Goal: Transaction & Acquisition: Purchase product/service

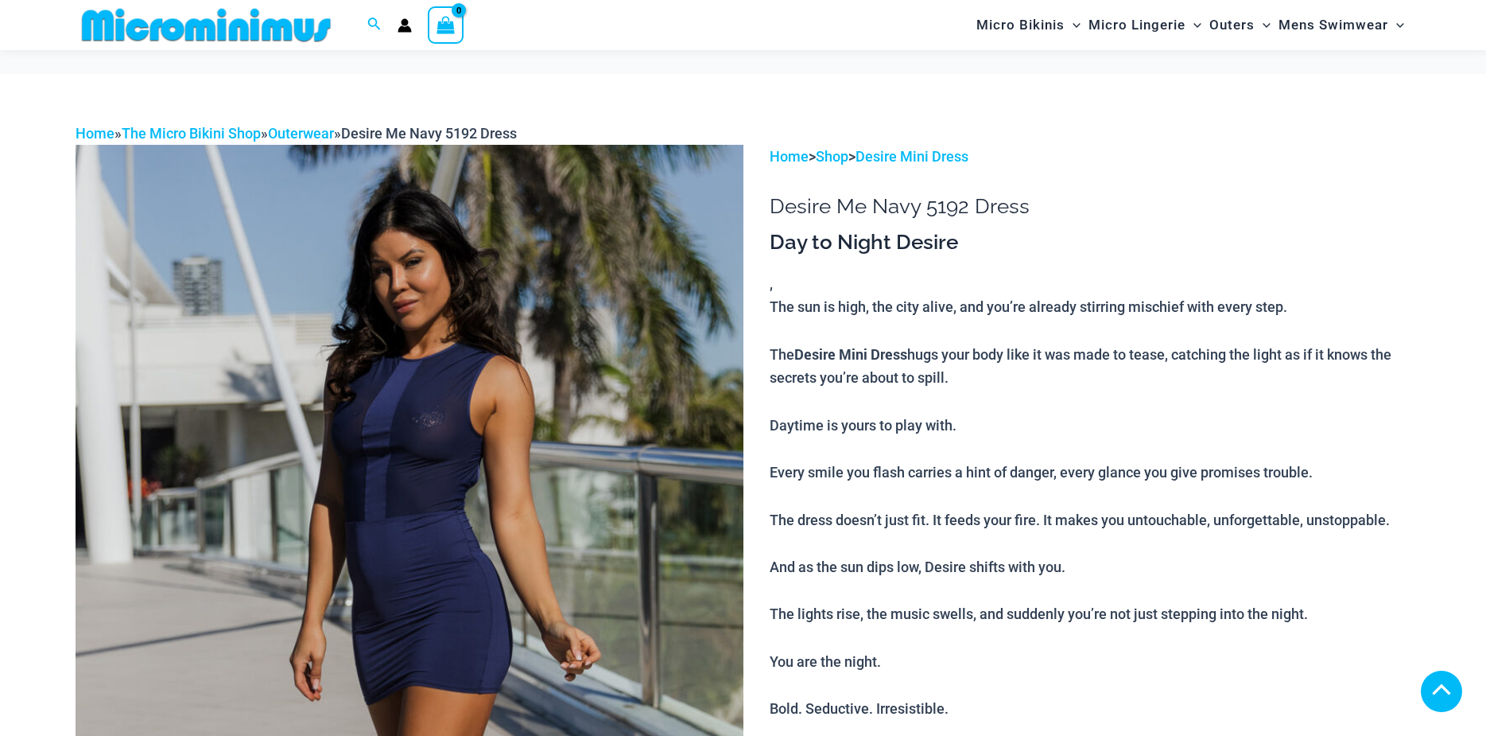
scroll to position [1822, 0]
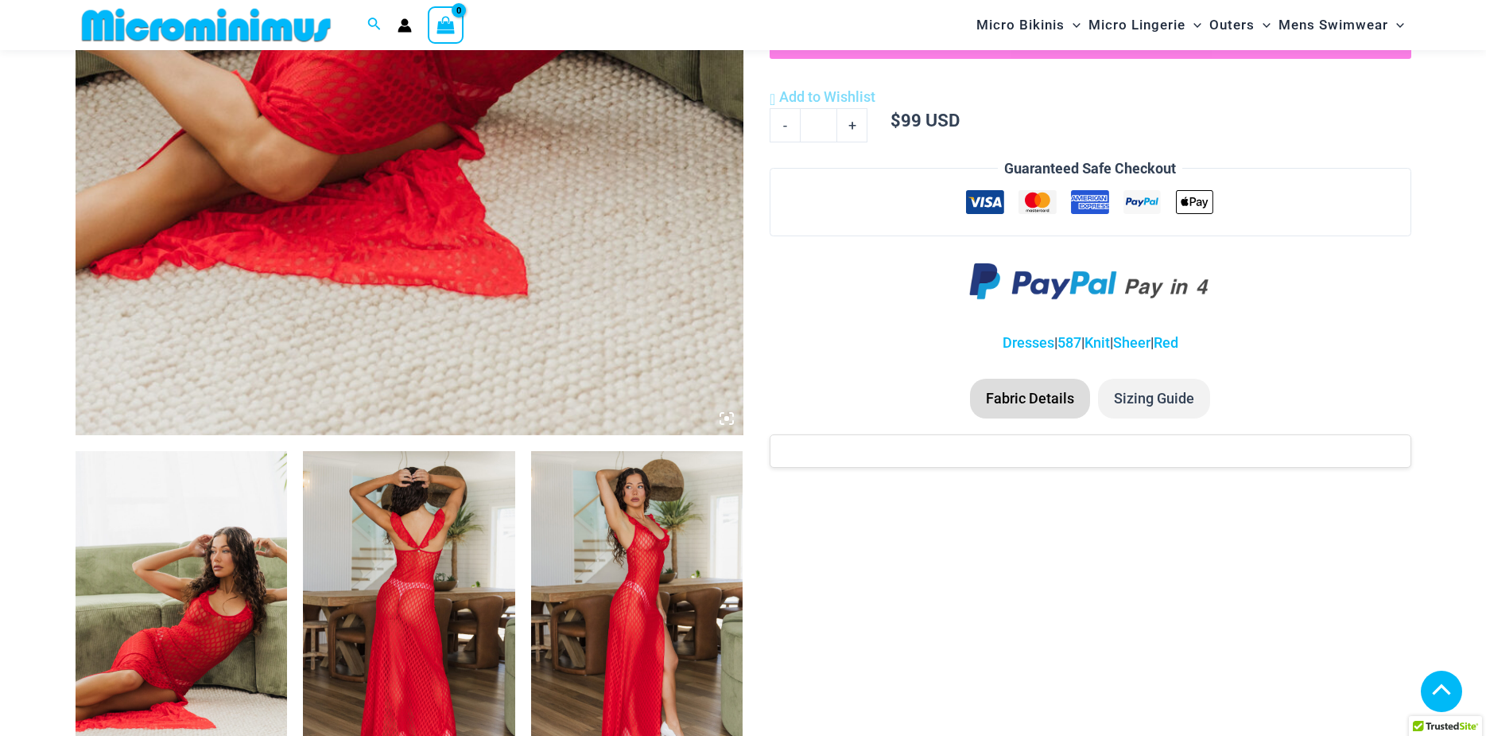
scroll to position [712, 0]
click at [726, 419] on icon at bounding box center [726, 418] width 5 height 5
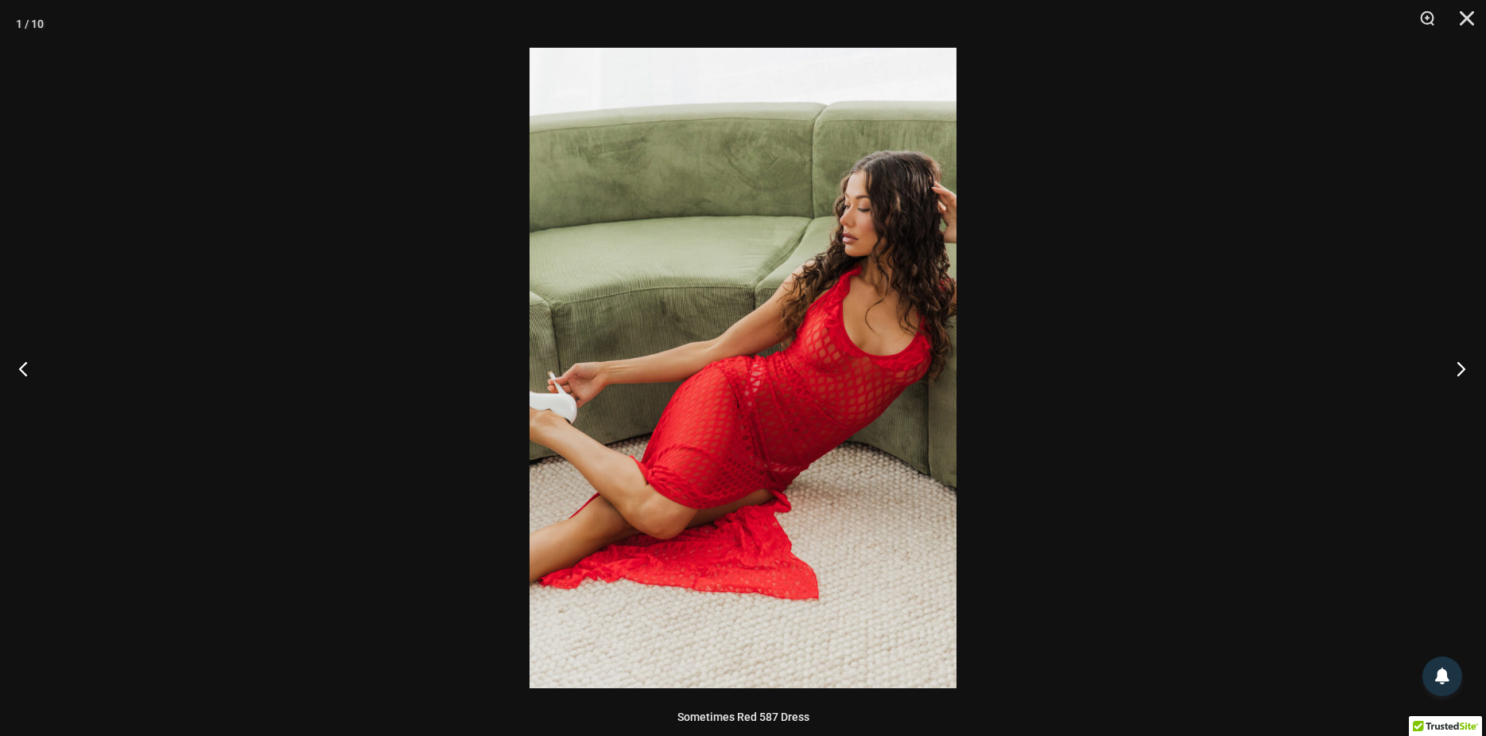
click at [1461, 370] on button "Next" at bounding box center [1456, 368] width 60 height 80
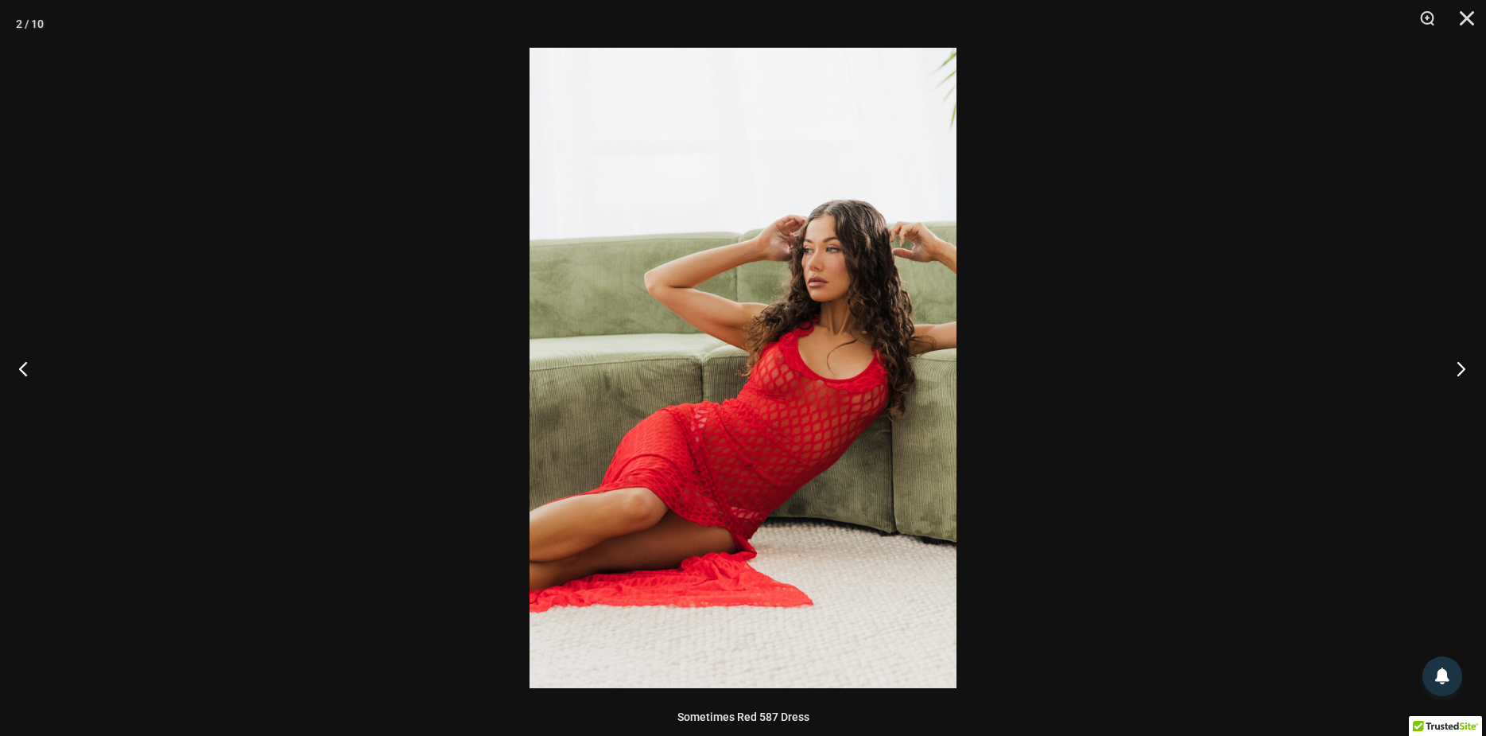
click at [1461, 370] on button "Next" at bounding box center [1456, 368] width 60 height 80
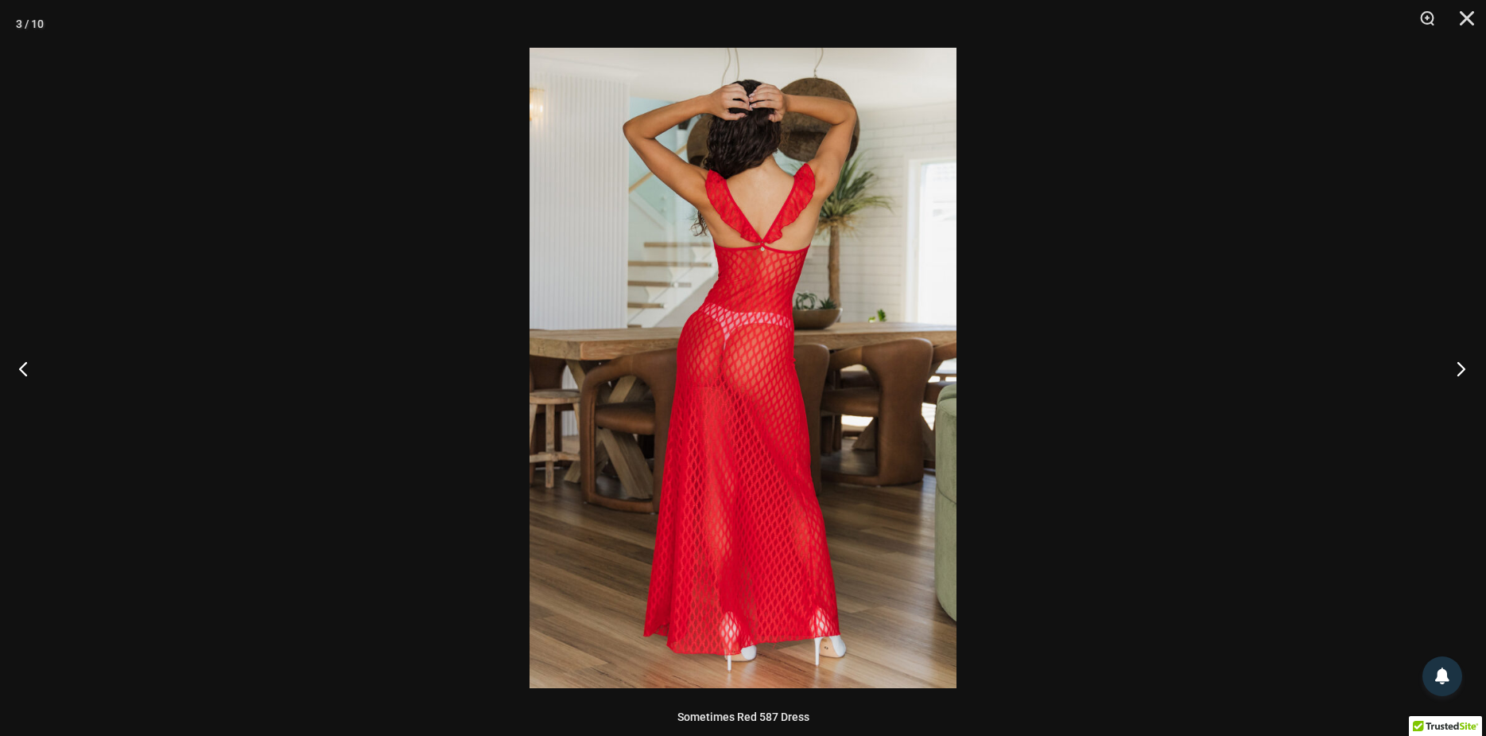
click at [1461, 370] on button "Next" at bounding box center [1456, 368] width 60 height 80
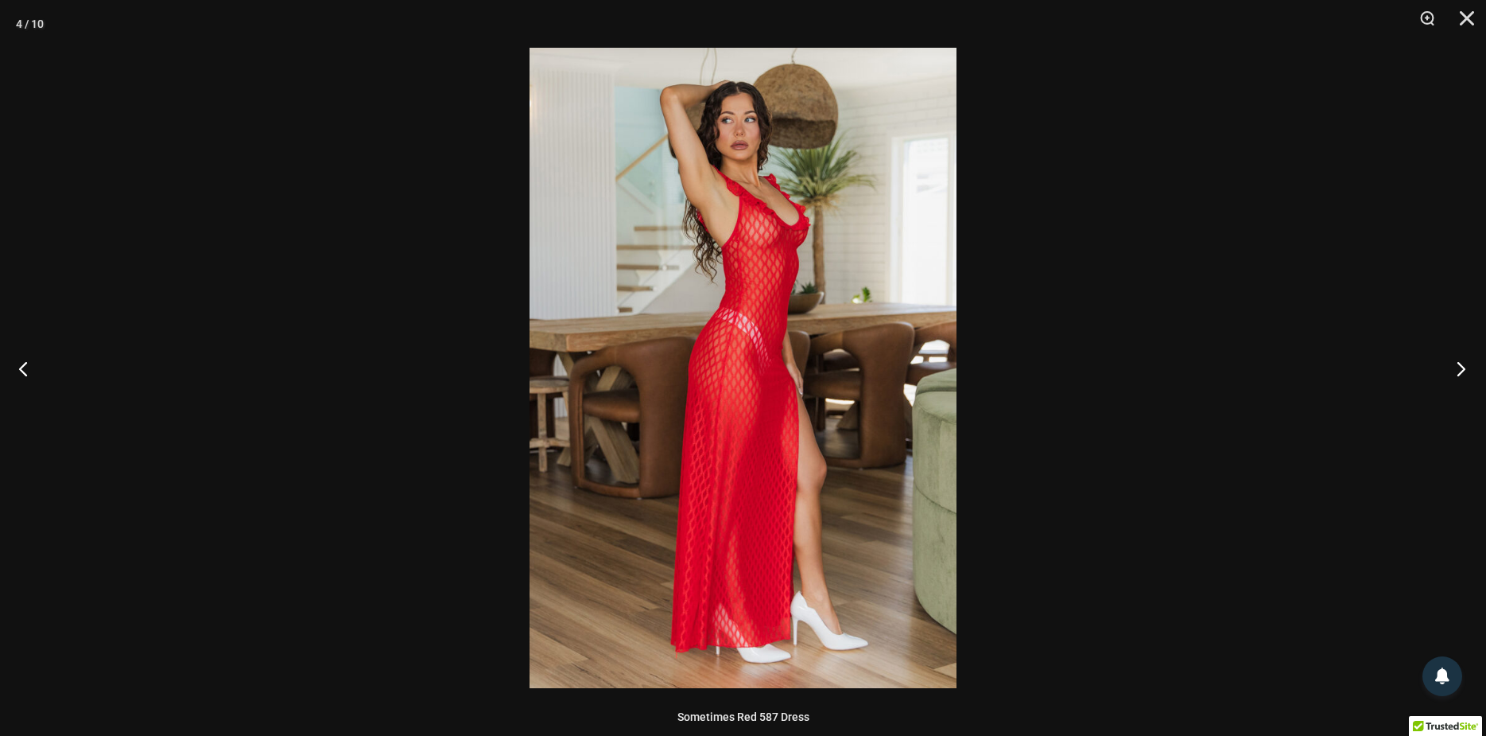
click at [1461, 370] on button "Next" at bounding box center [1456, 368] width 60 height 80
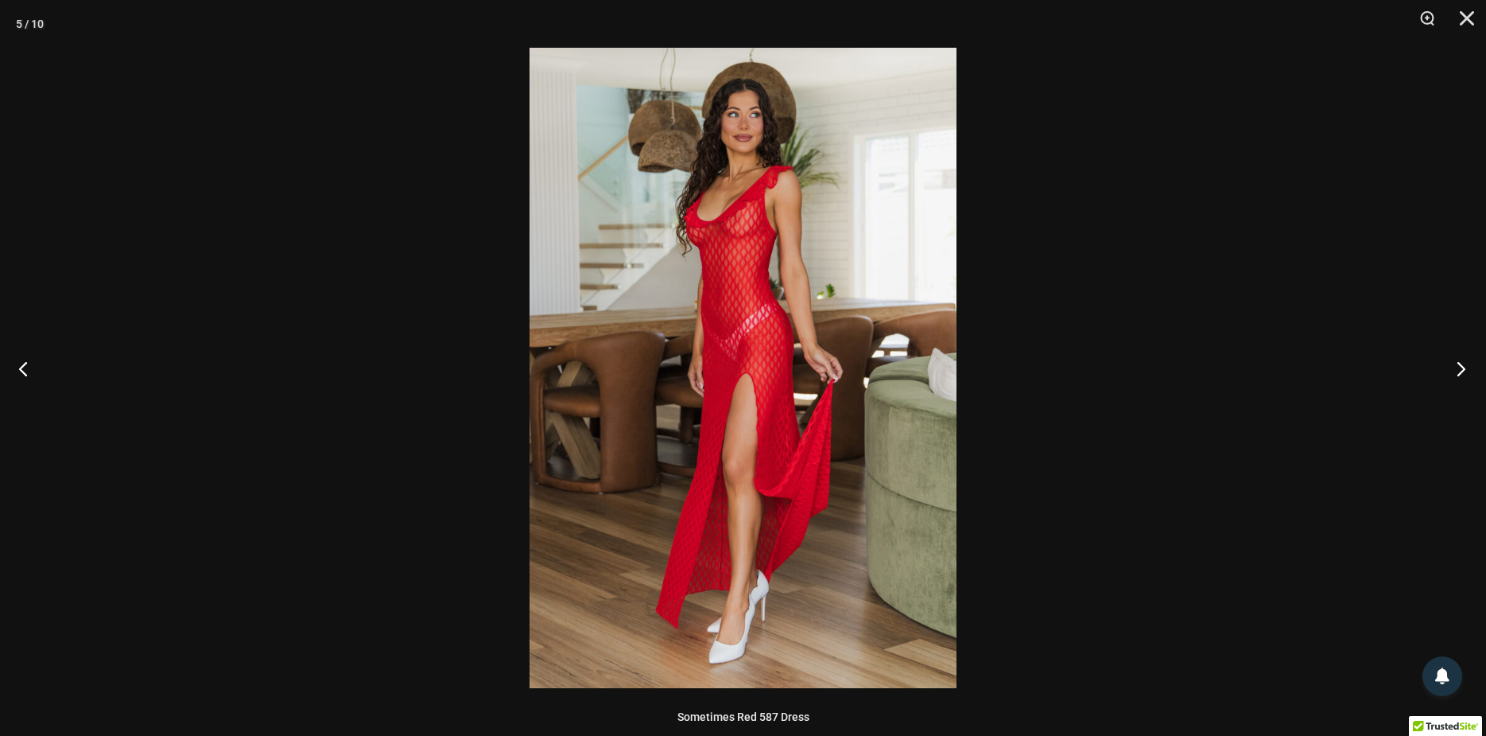
click at [1461, 370] on button "Next" at bounding box center [1456, 368] width 60 height 80
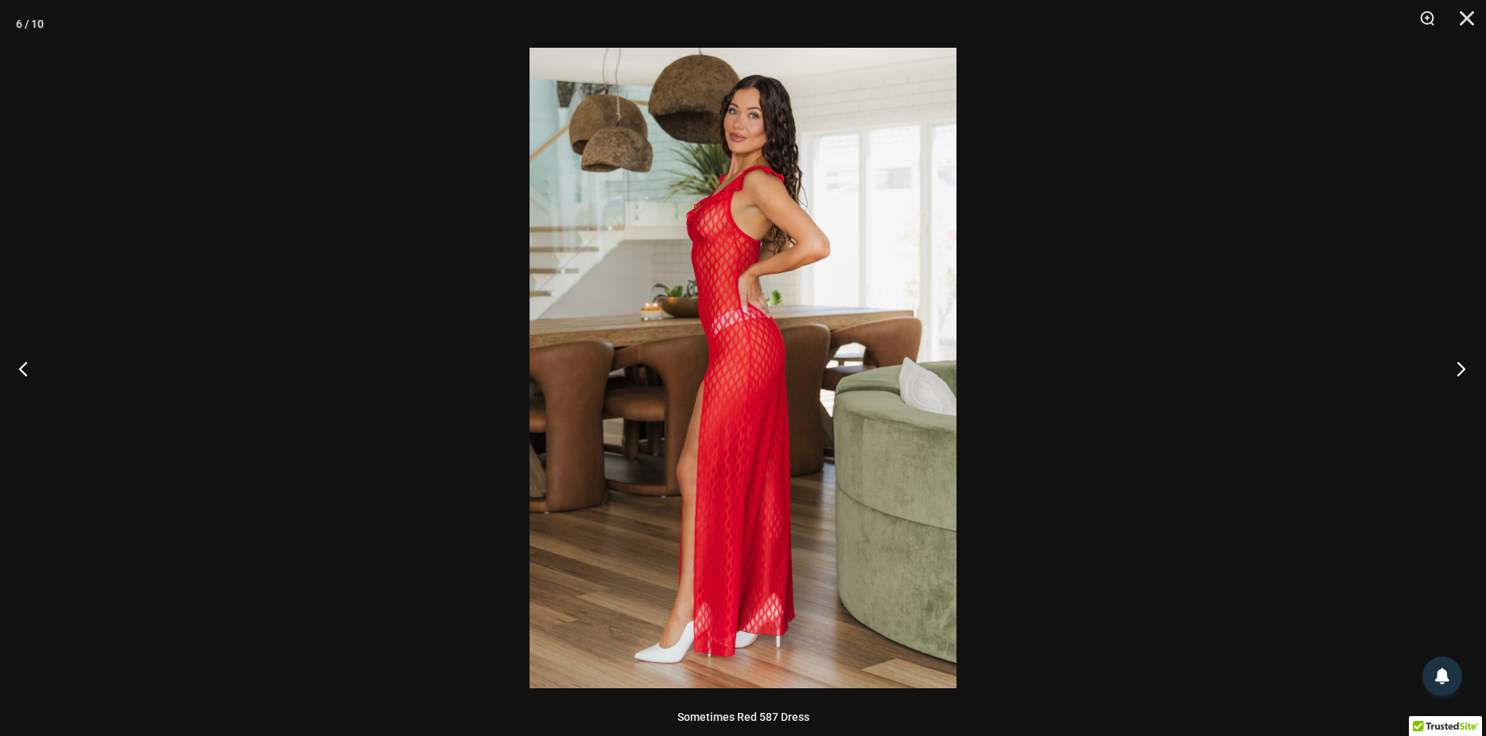
click at [1461, 370] on button "Next" at bounding box center [1456, 368] width 60 height 80
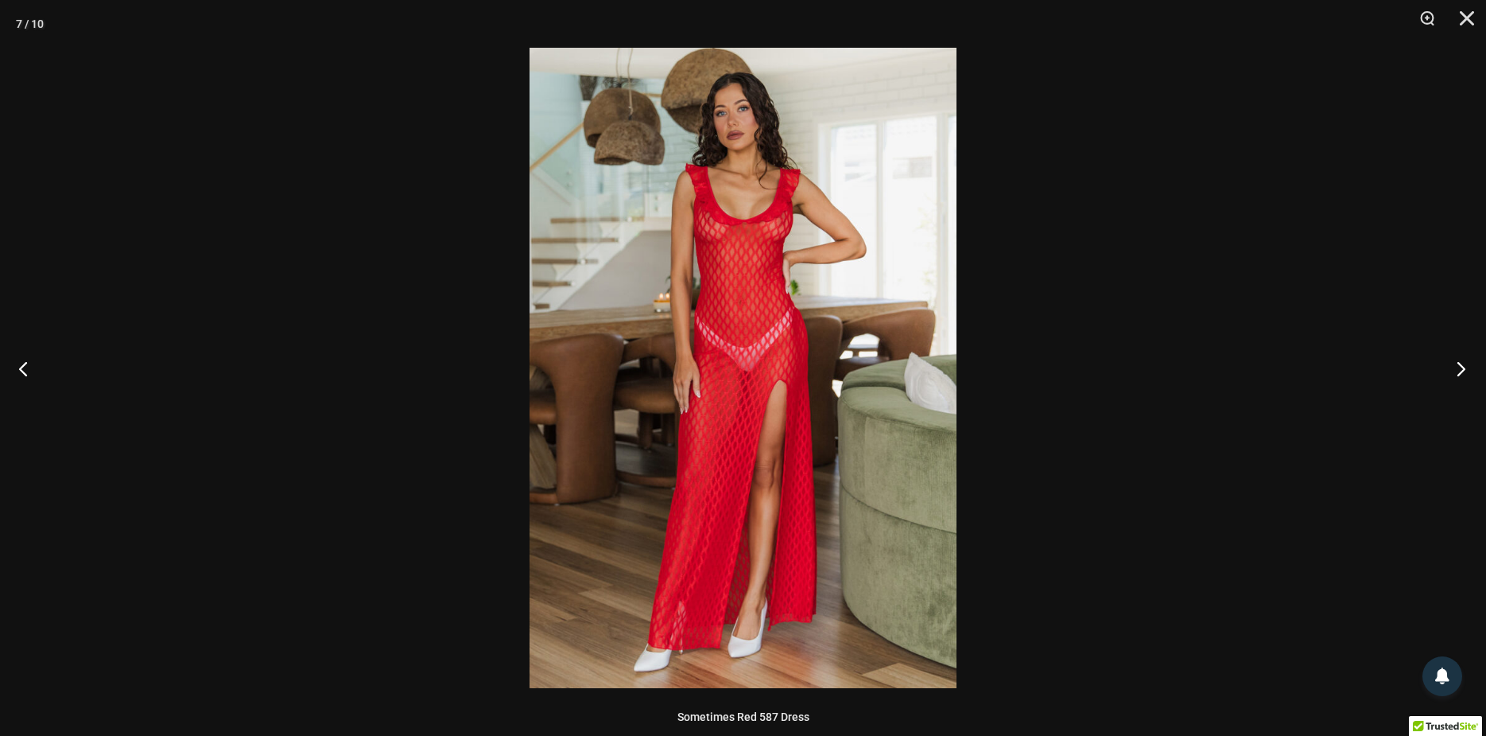
click at [1461, 370] on button "Next" at bounding box center [1456, 368] width 60 height 80
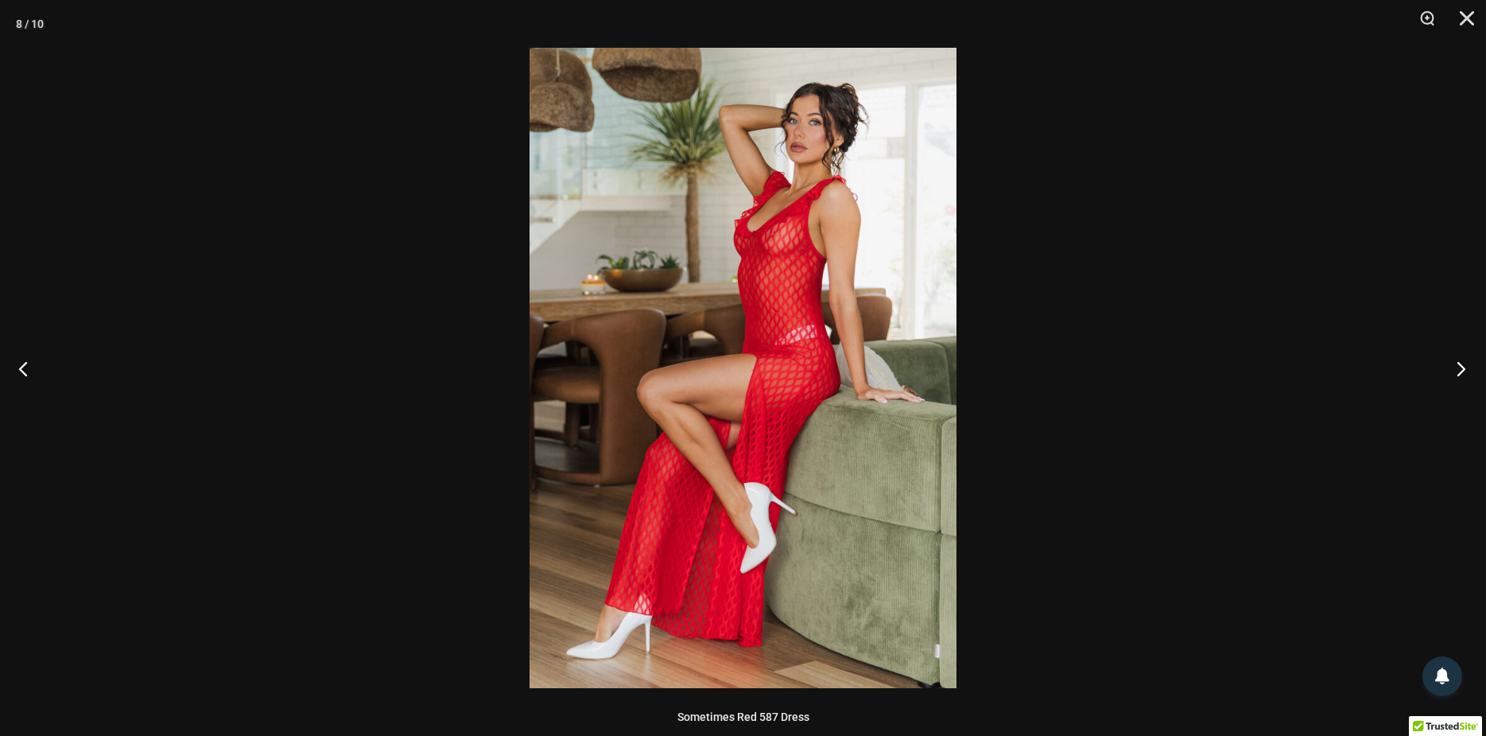
click at [1461, 369] on button "Next" at bounding box center [1456, 368] width 60 height 80
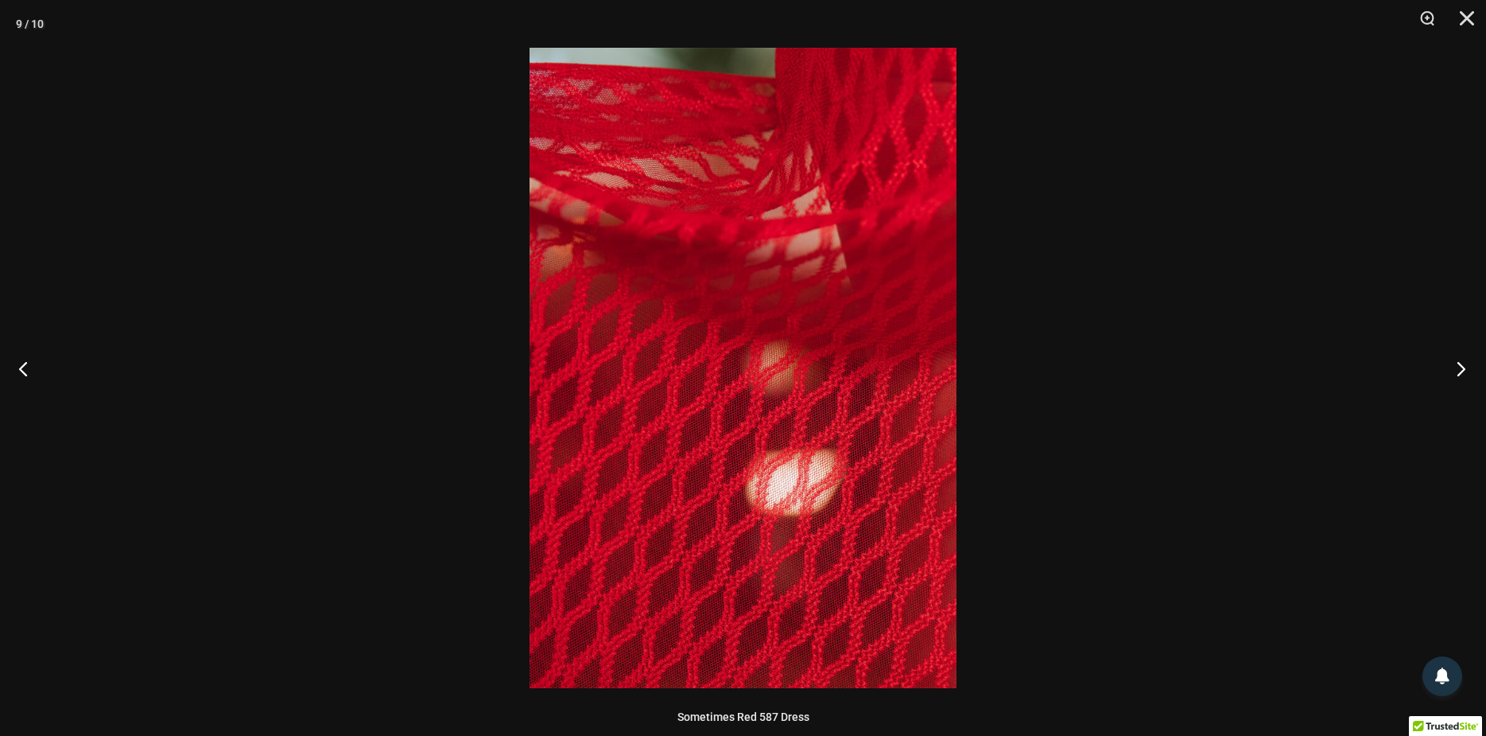
click at [1460, 369] on button "Next" at bounding box center [1456, 368] width 60 height 80
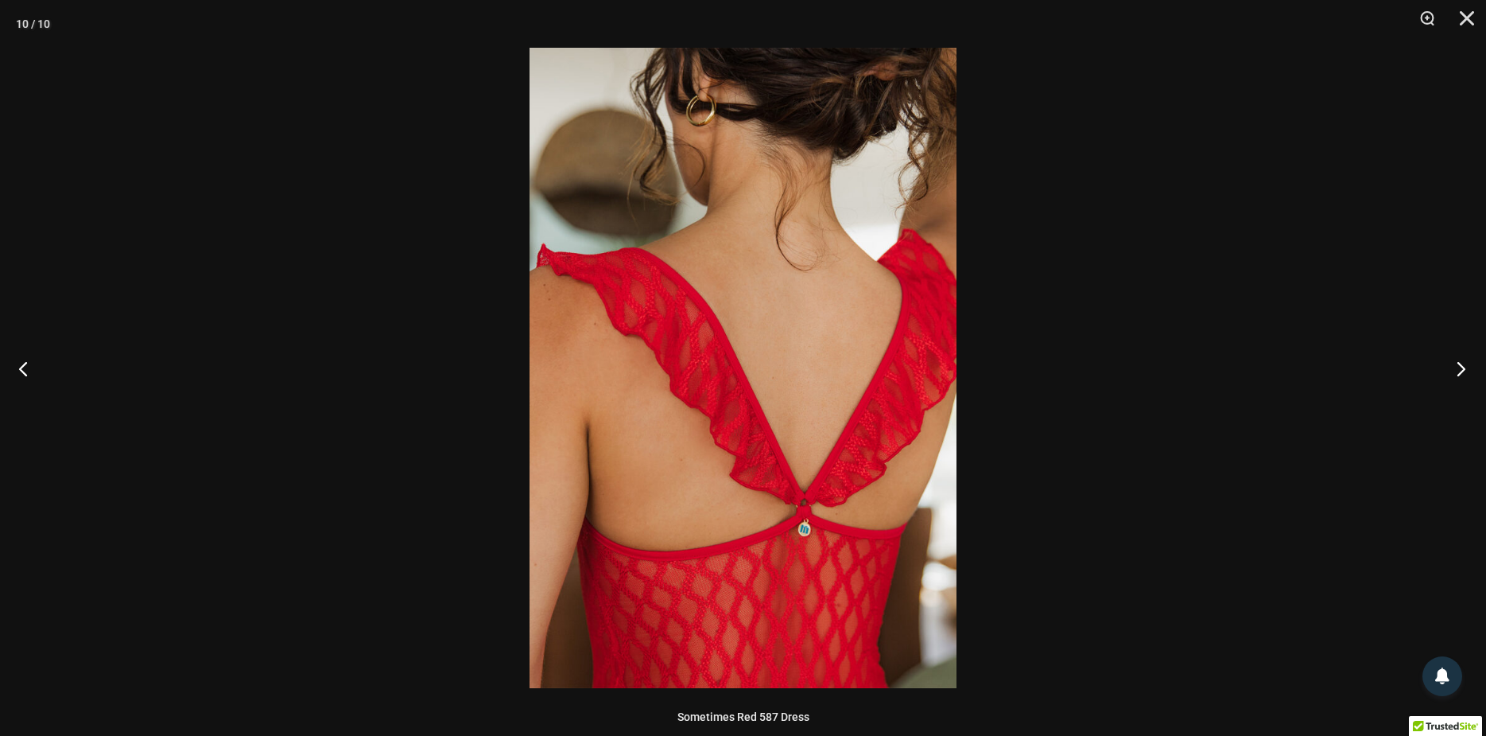
click at [1458, 367] on button "Next" at bounding box center [1456, 368] width 60 height 80
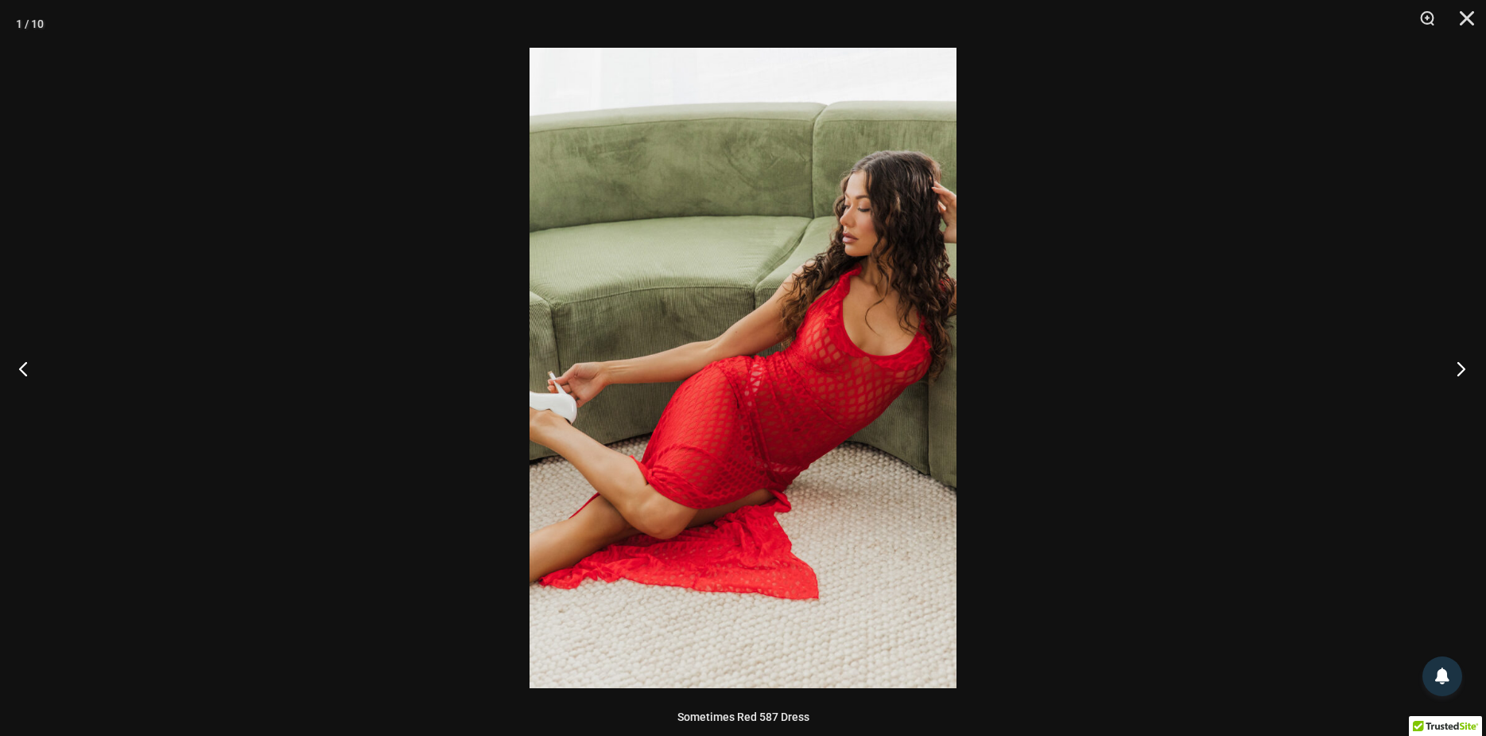
click at [1458, 367] on button "Next" at bounding box center [1456, 368] width 60 height 80
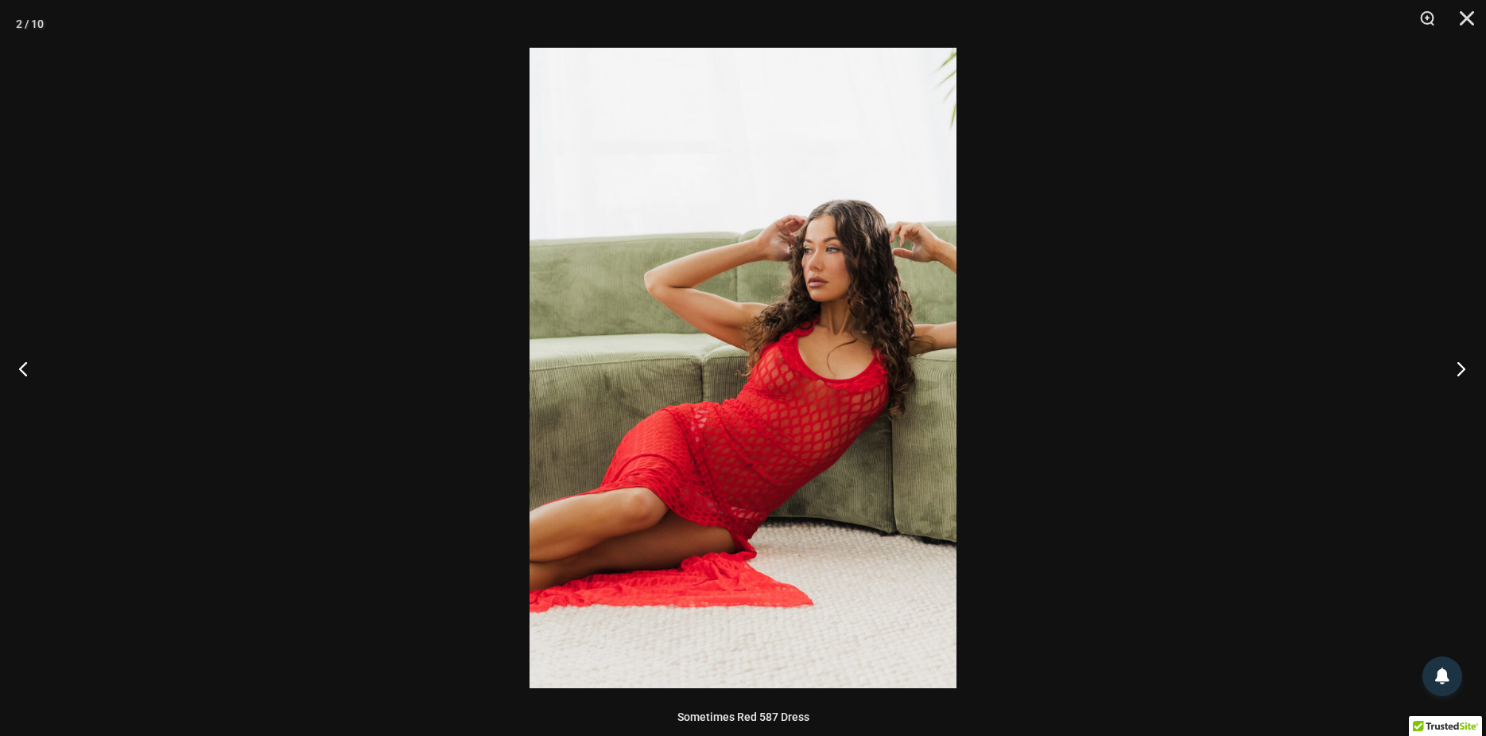
click at [1458, 367] on button "Next" at bounding box center [1456, 368] width 60 height 80
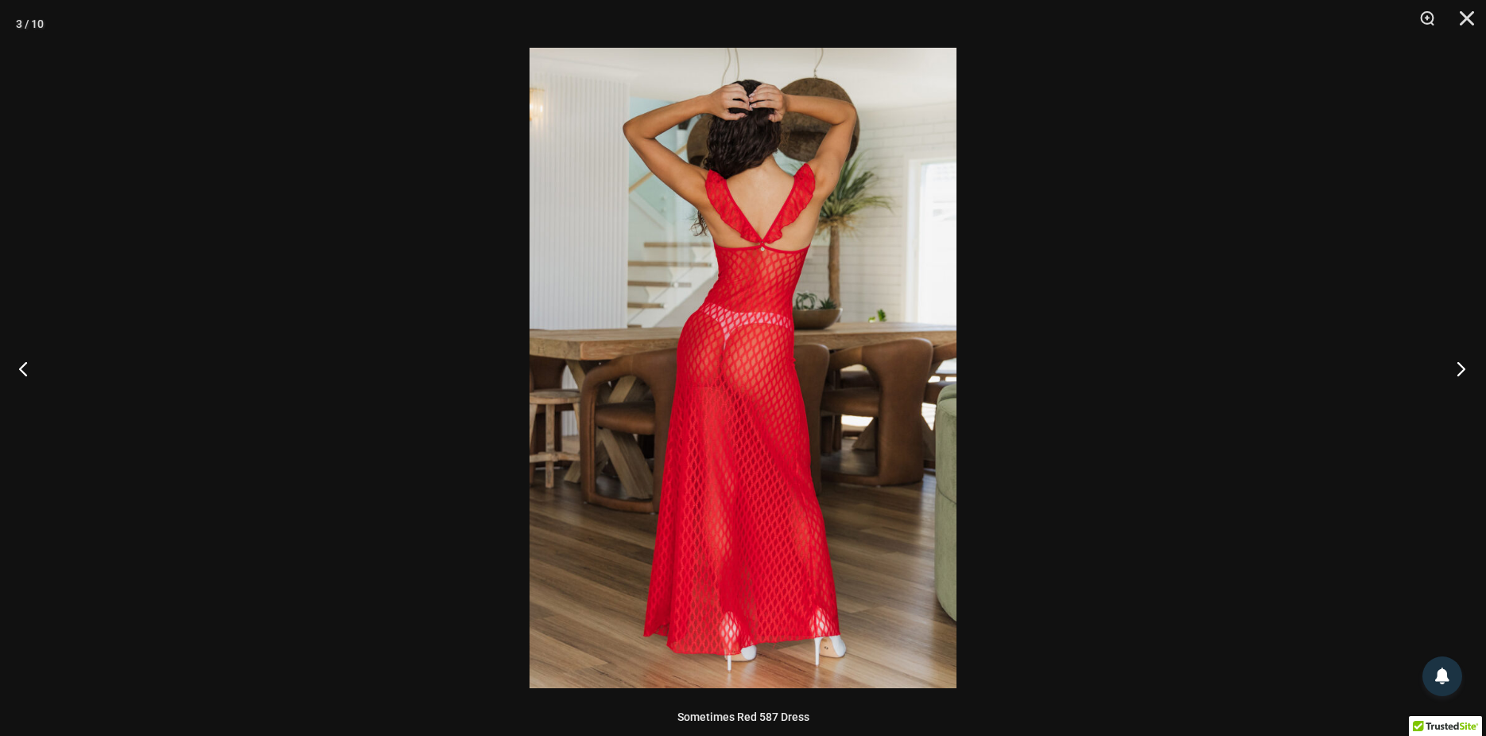
click at [1458, 367] on button "Next" at bounding box center [1456, 368] width 60 height 80
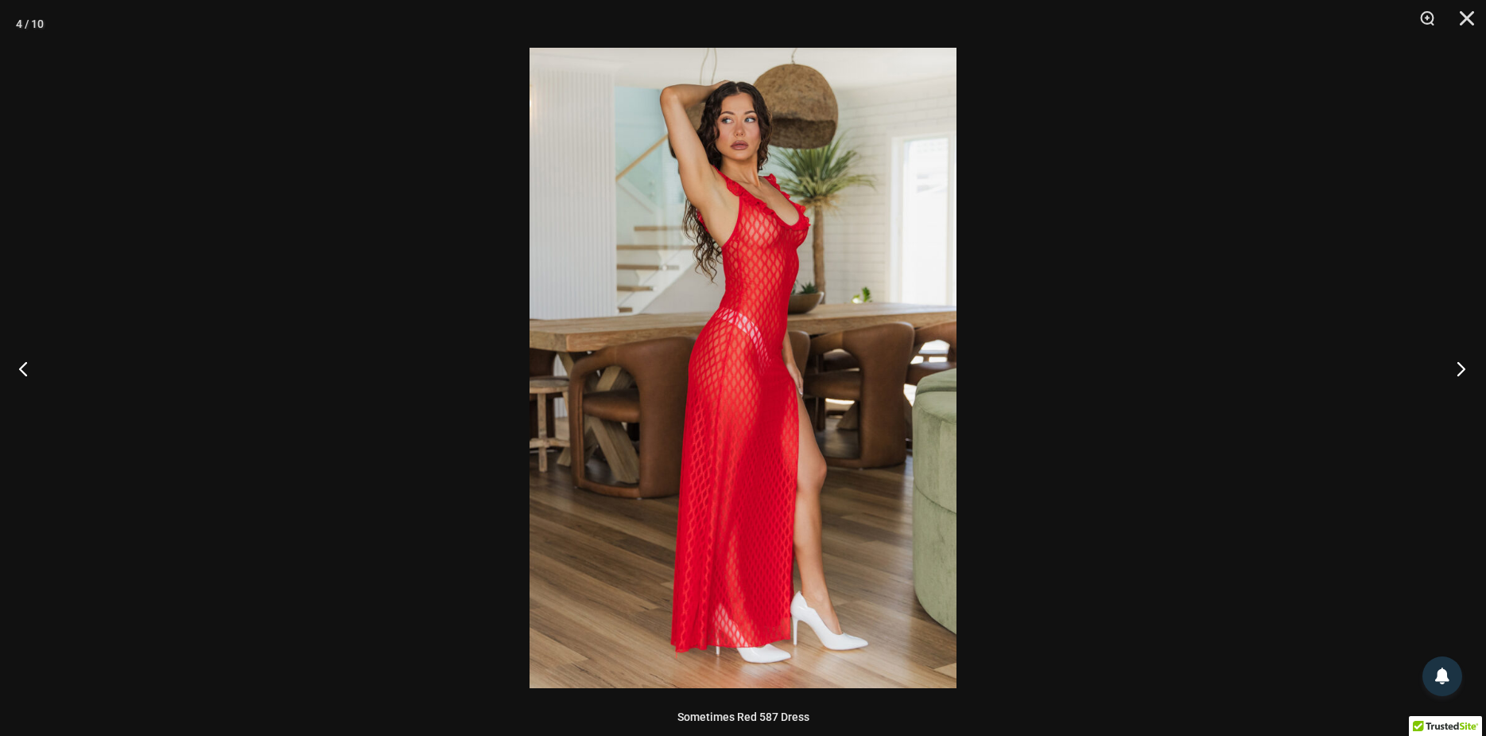
click at [1458, 367] on button "Next" at bounding box center [1456, 368] width 60 height 80
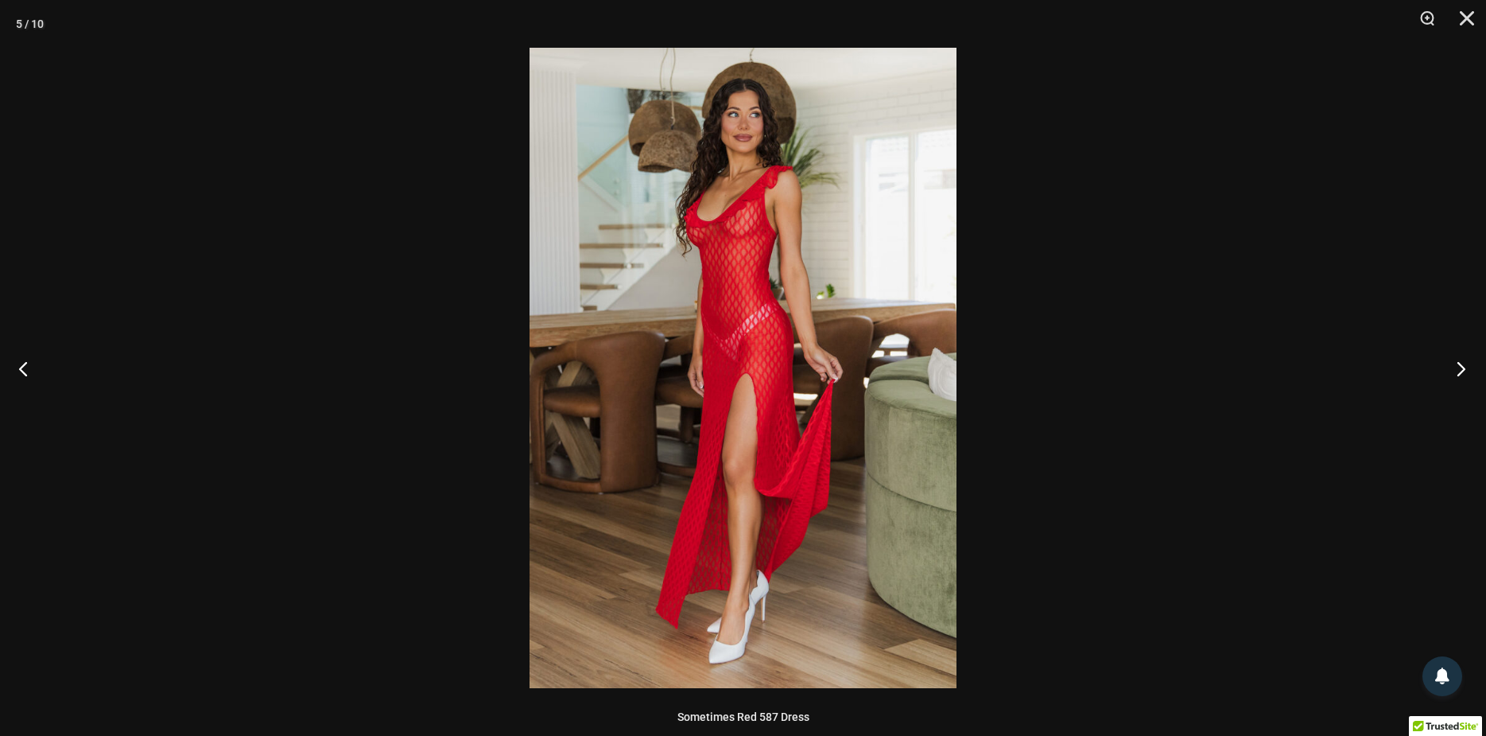
click at [1458, 367] on button "Next" at bounding box center [1456, 368] width 60 height 80
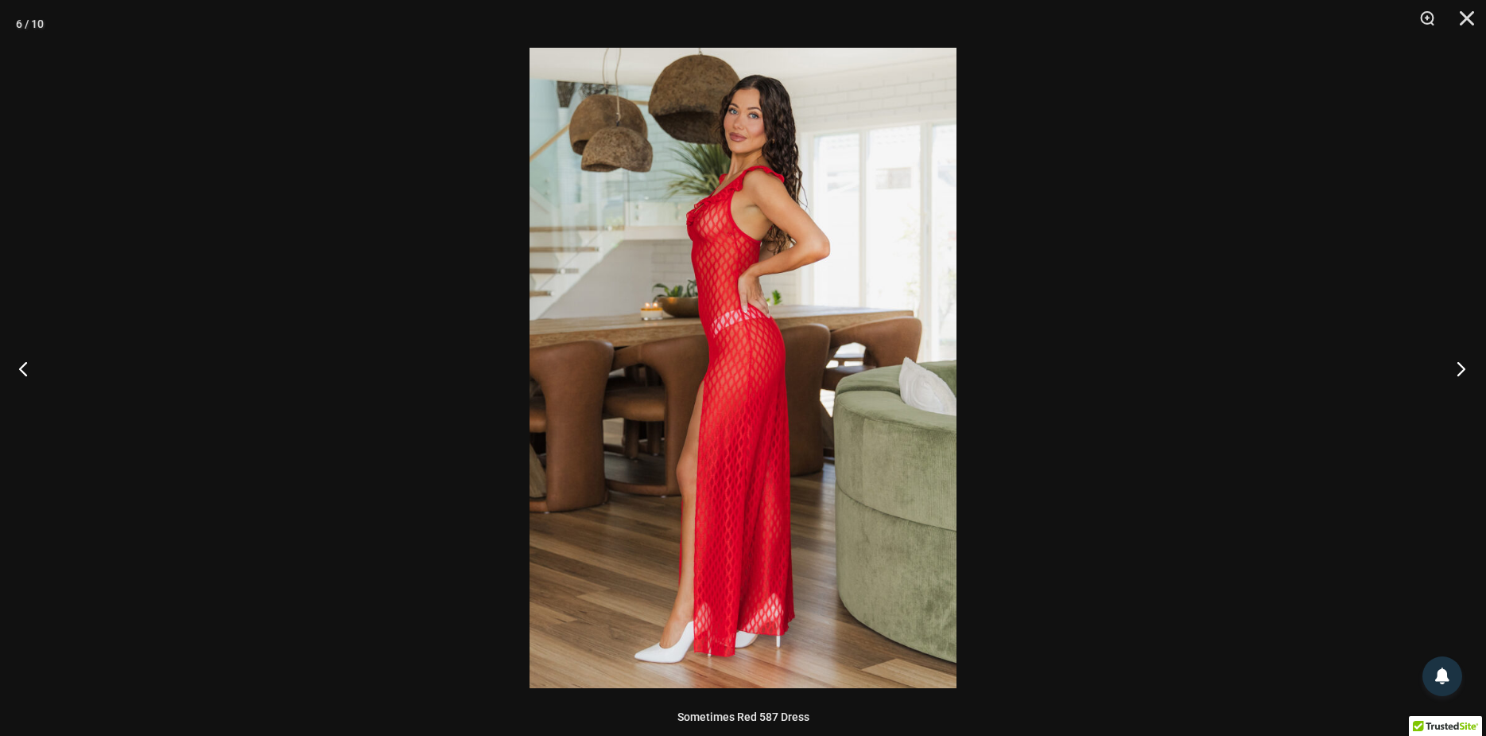
click at [1458, 367] on button "Next" at bounding box center [1456, 368] width 60 height 80
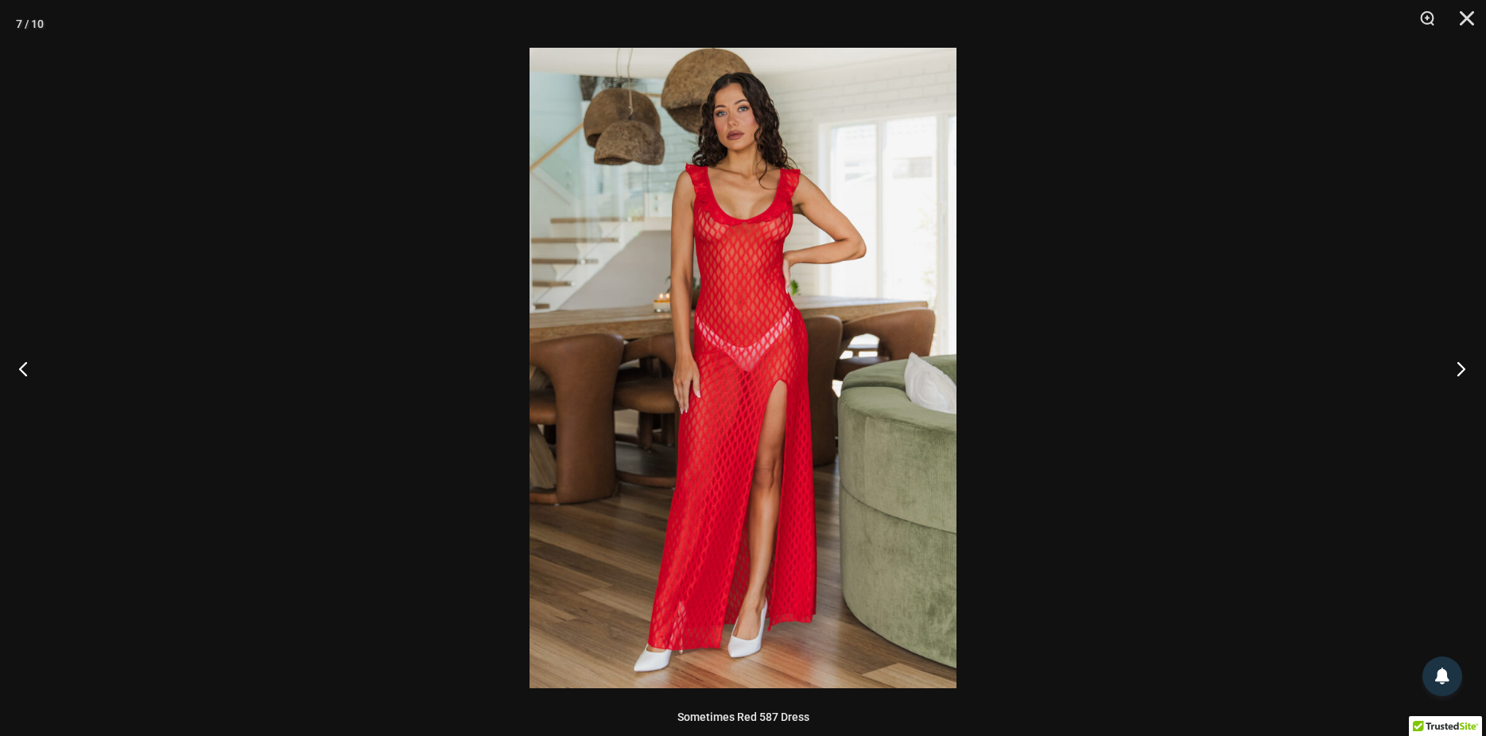
click at [1458, 367] on button "Next" at bounding box center [1456, 368] width 60 height 80
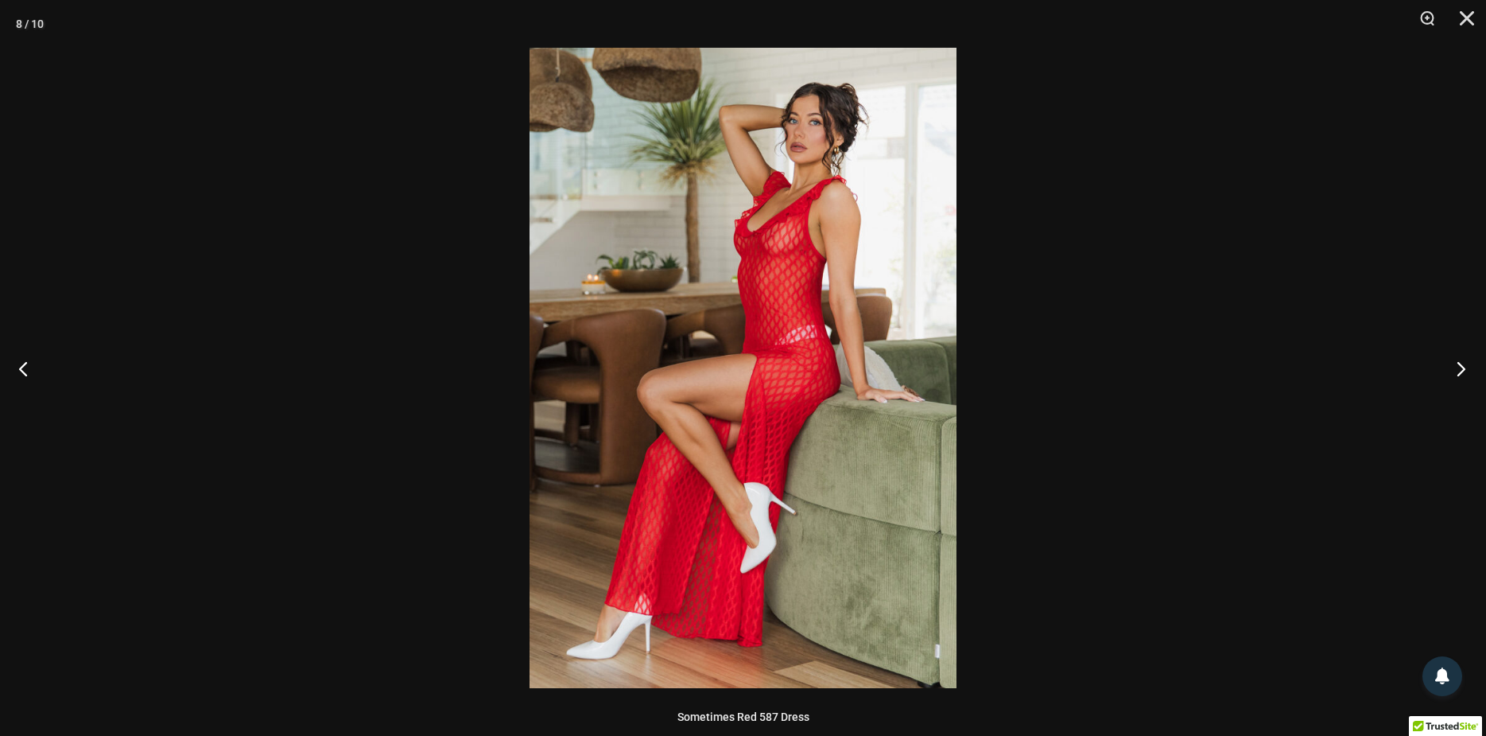
click at [1458, 367] on button "Next" at bounding box center [1456, 368] width 60 height 80
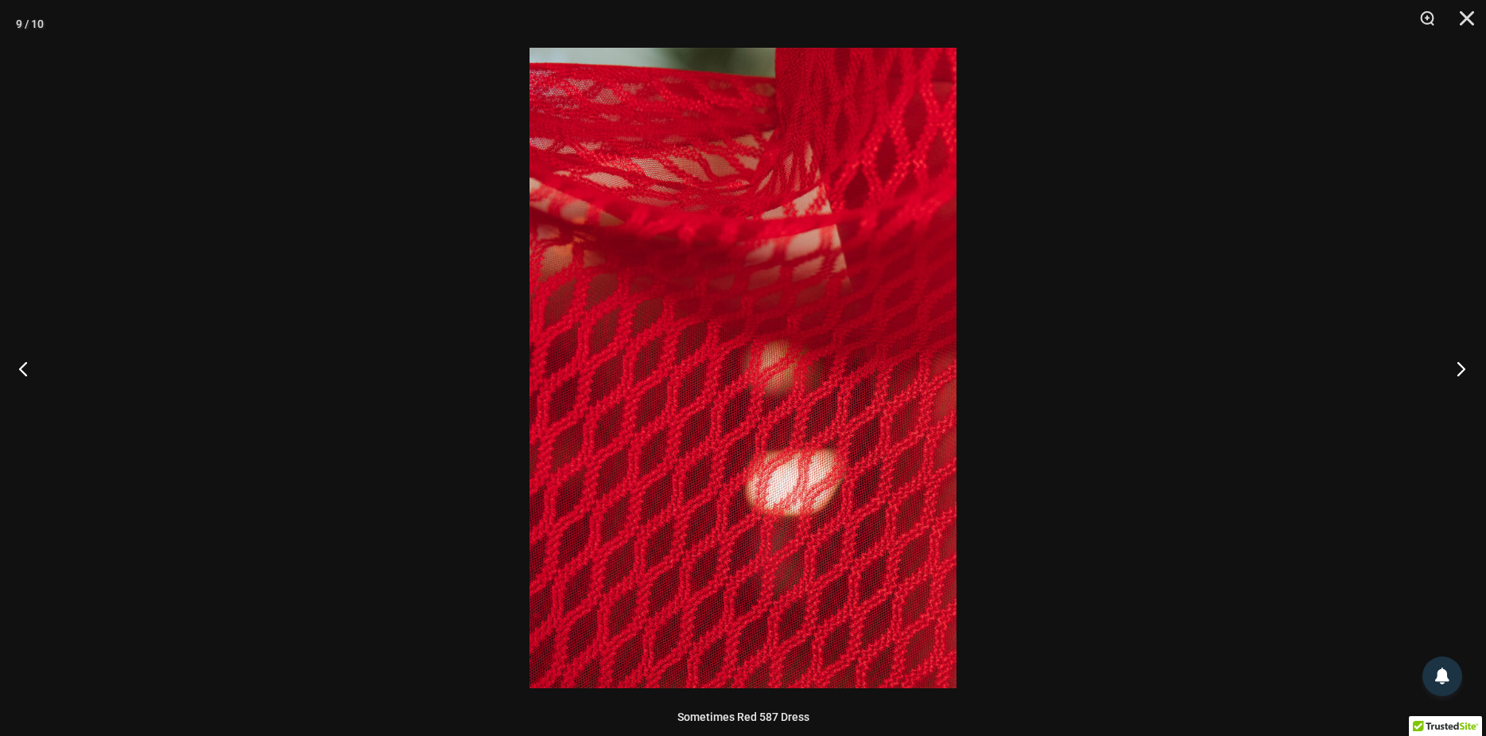
click at [1458, 367] on button "Next" at bounding box center [1456, 368] width 60 height 80
